Goal: Check status: Check status

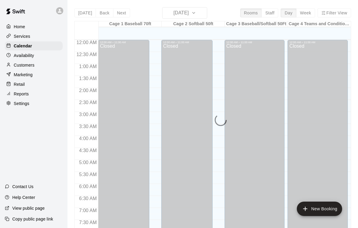
scroll to position [354, 0]
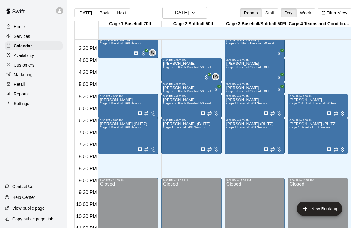
scroll to position [366, 0]
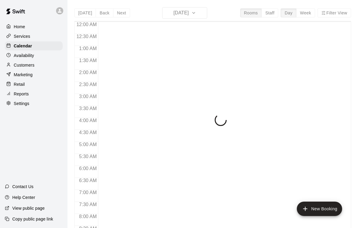
scroll to position [354, 0]
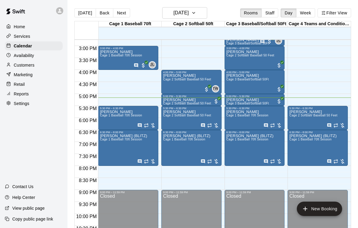
click at [177, 120] on div "Kyle Ferree Cage 2 Softball/ Baseball 50 Feet" at bounding box center [187, 224] width 48 height 228
click at [168, 117] on icon "edit" at bounding box center [169, 116] width 7 height 7
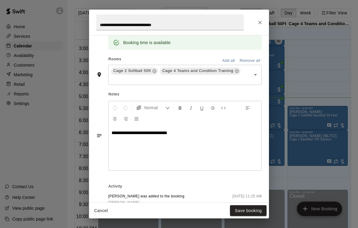
scroll to position [156, 0]
click at [259, 20] on icon "Close" at bounding box center [260, 23] width 6 height 6
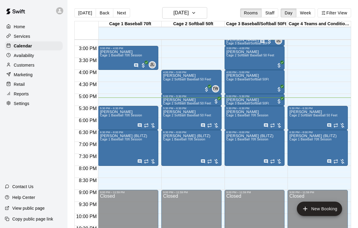
click at [114, 119] on div "Zachary Hisey Cage 1 Baseball 70ft Session" at bounding box center [121, 224] width 42 height 228
click at [107, 116] on icon "edit" at bounding box center [106, 116] width 5 height 5
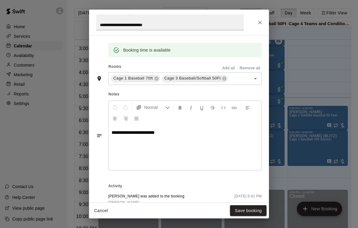
scroll to position [149, 0]
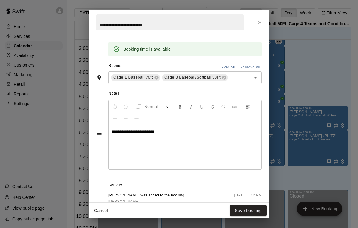
click at [264, 17] on div "**********" at bounding box center [179, 23] width 180 height 26
click at [259, 21] on icon "Close" at bounding box center [261, 23] width 4 height 4
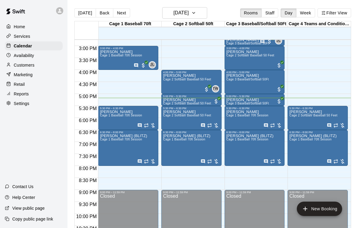
click at [119, 112] on p "[PERSON_NAME]" at bounding box center [121, 112] width 42 height 0
click at [104, 119] on icon "edit" at bounding box center [106, 118] width 7 height 7
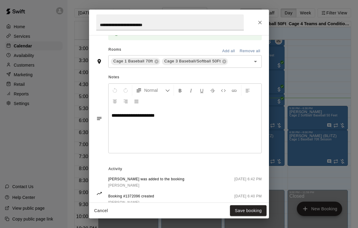
scroll to position [165, 0]
click at [261, 23] on icon "Close" at bounding box center [261, 23] width 4 height 4
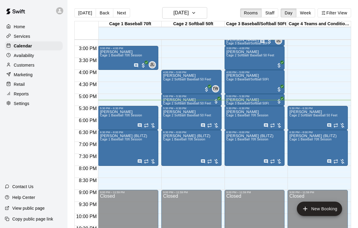
click at [171, 140] on icon "edit" at bounding box center [169, 140] width 7 height 7
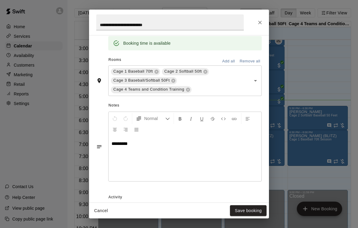
scroll to position [156, 0]
click at [263, 23] on button "Close" at bounding box center [260, 22] width 11 height 11
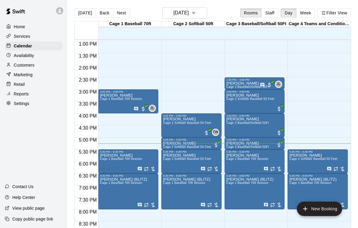
scroll to position [311, 0]
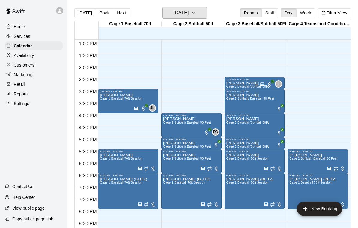
click at [196, 15] on icon "button" at bounding box center [194, 12] width 5 height 7
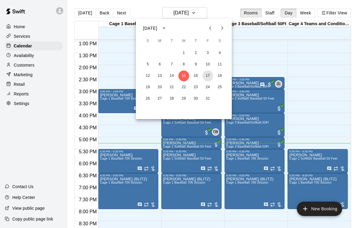
click at [213, 78] on button "17" at bounding box center [208, 76] width 11 height 11
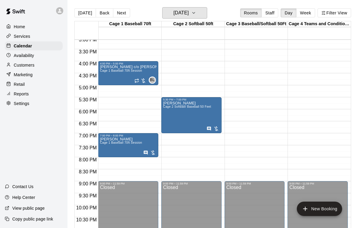
scroll to position [367, 0]
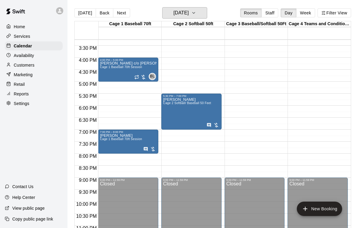
click at [196, 13] on icon "button" at bounding box center [194, 12] width 5 height 7
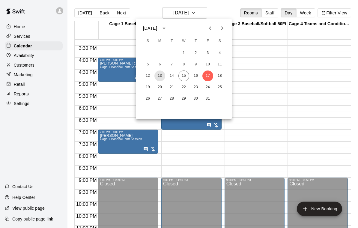
click at [157, 78] on button "13" at bounding box center [160, 76] width 11 height 11
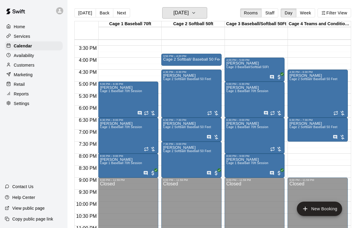
click at [198, 15] on button "Monday Oct 13" at bounding box center [184, 12] width 45 height 11
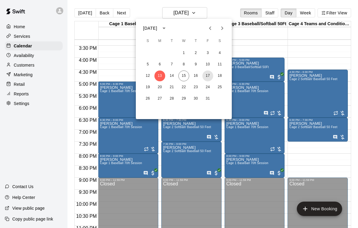
click at [211, 74] on button "17" at bounding box center [208, 76] width 11 height 11
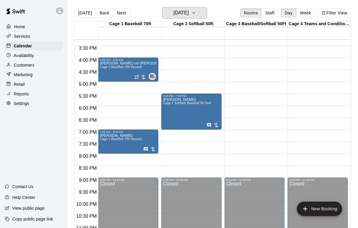
click at [193, 19] on button "Friday Oct 17" at bounding box center [184, 12] width 45 height 11
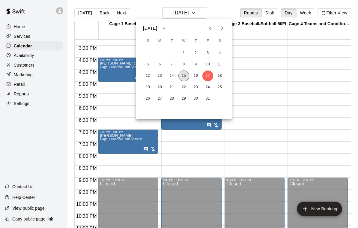
click at [184, 77] on button "15" at bounding box center [184, 76] width 11 height 11
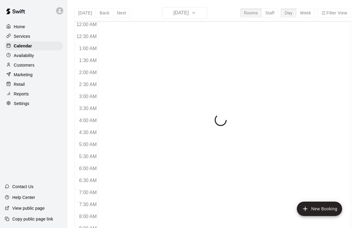
scroll to position [354, 0]
